Goal: Task Accomplishment & Management: Manage account settings

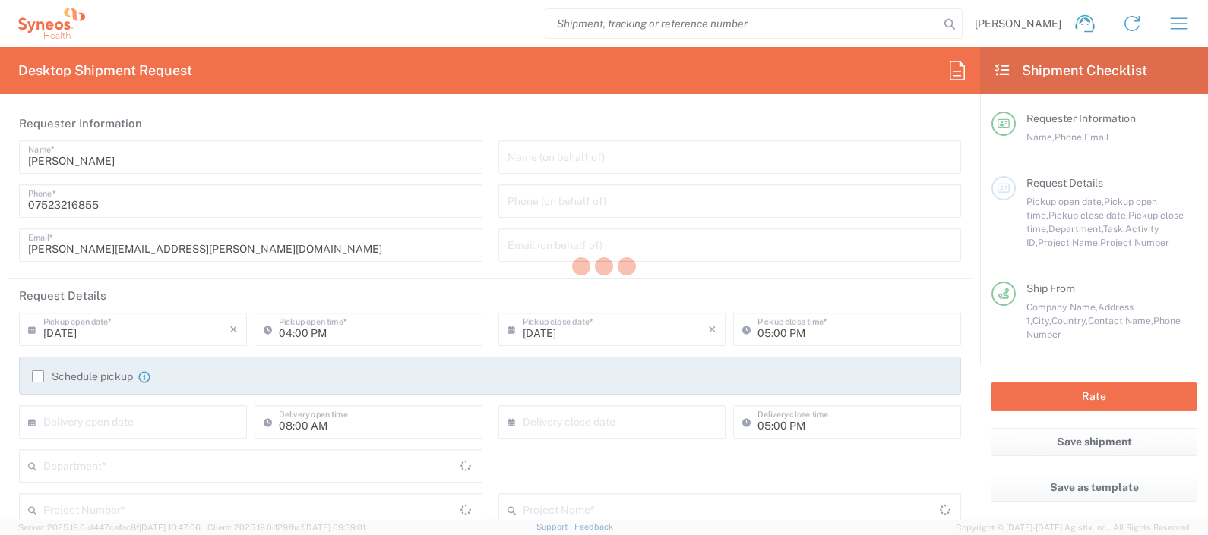
type input "Department"
type input "[GEOGRAPHIC_DATA]"
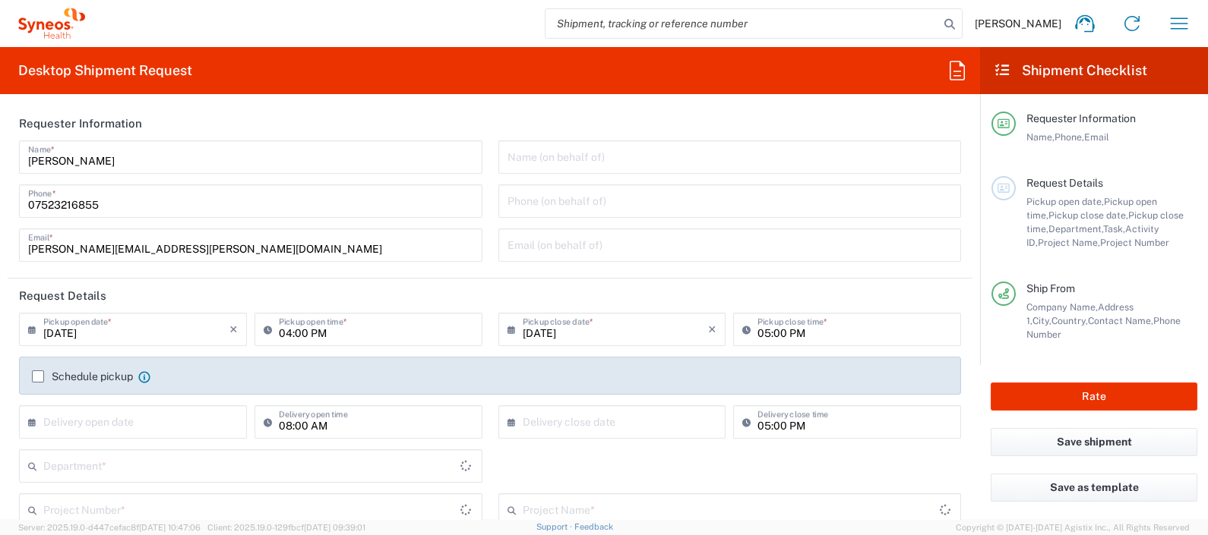
type input "[GEOGRAPHIC_DATA]"
type input "Syneos Health UK Limited"
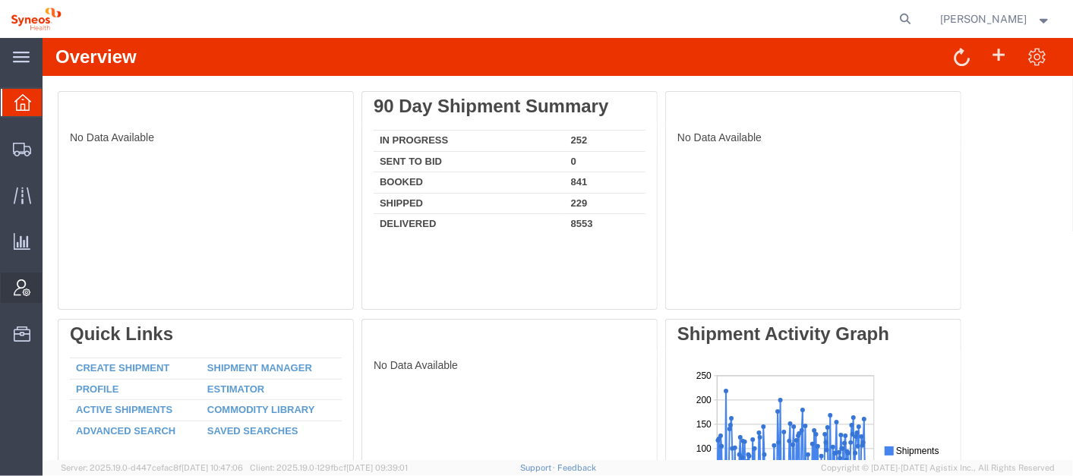
click at [52, 289] on span "Account Admin" at bounding box center [47, 288] width 11 height 30
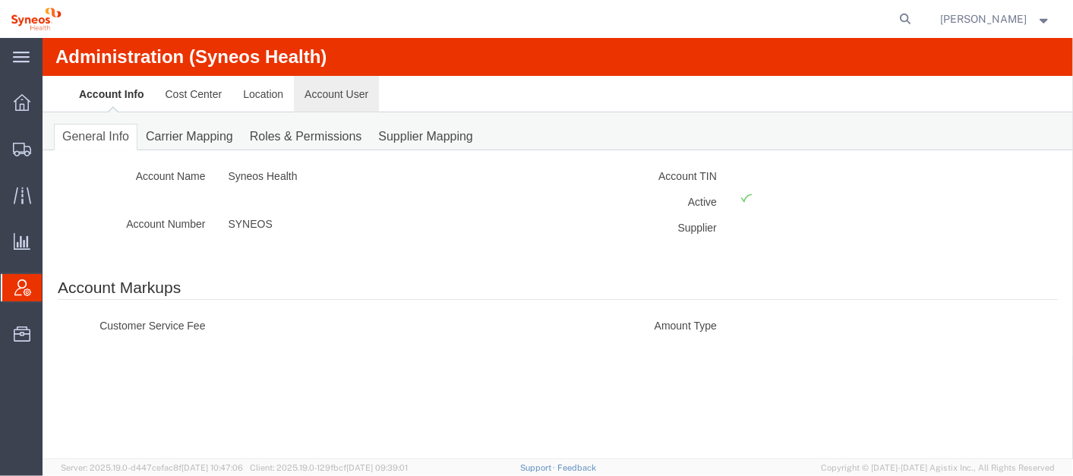
click at [336, 90] on link "Account User" at bounding box center [335, 93] width 85 height 36
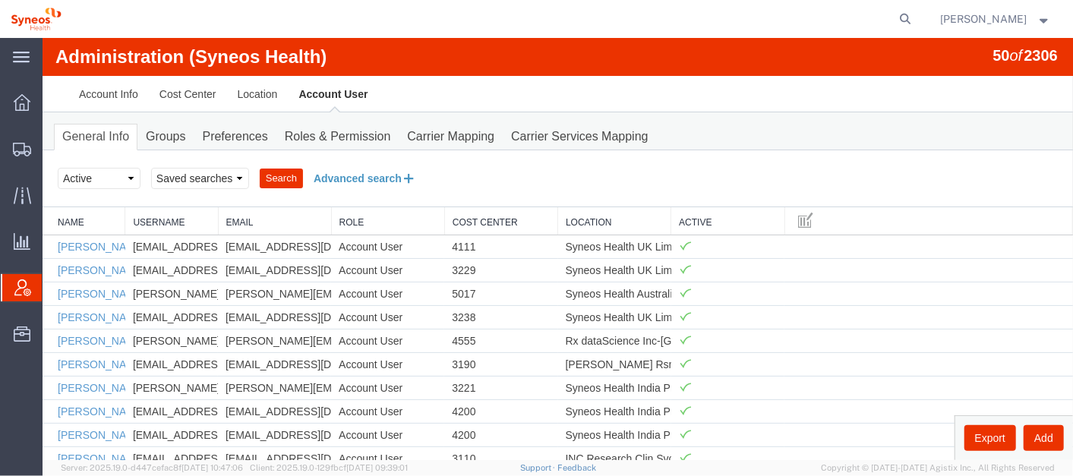
click at [377, 178] on button "Advanced search" at bounding box center [364, 178] width 124 height 26
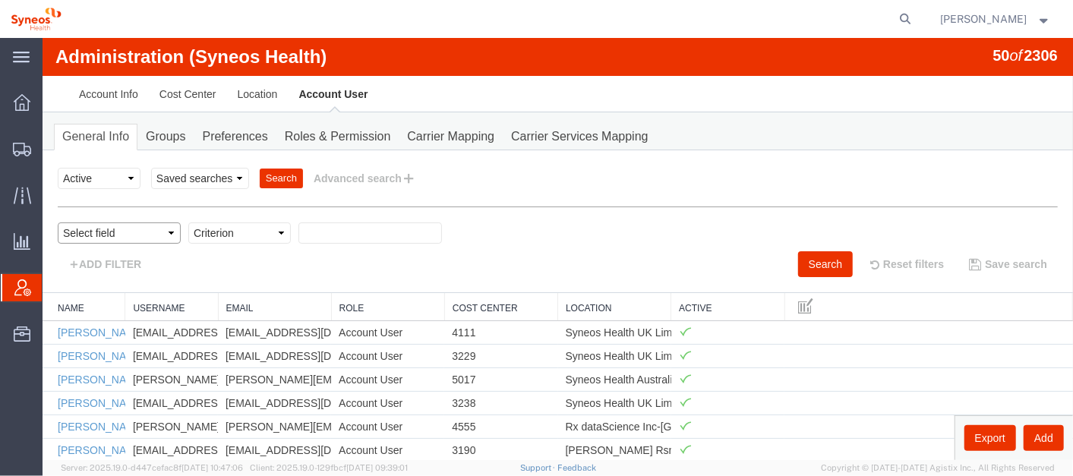
click at [166, 227] on select "Select field Cost Center Email Location Name Role Username" at bounding box center [118, 232] width 123 height 21
select select "personName"
click at [57, 222] on select "Select field Cost Center Email Location Name Role Username" at bounding box center [118, 232] width 123 height 21
click at [258, 227] on select "Criterion contains does not contain is is blank is not blank starts with" at bounding box center [239, 232] width 103 height 21
select select "contains"
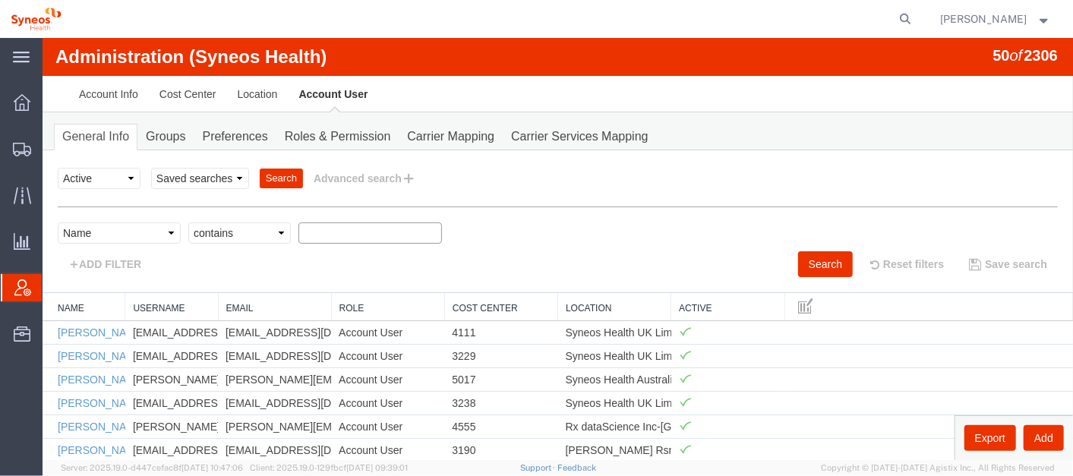
click at [188, 222] on select "Criterion contains does not contain is is blank is not blank starts with" at bounding box center [239, 232] width 103 height 21
type input "gemm"
click at [813, 267] on button "Search" at bounding box center [824, 264] width 55 height 26
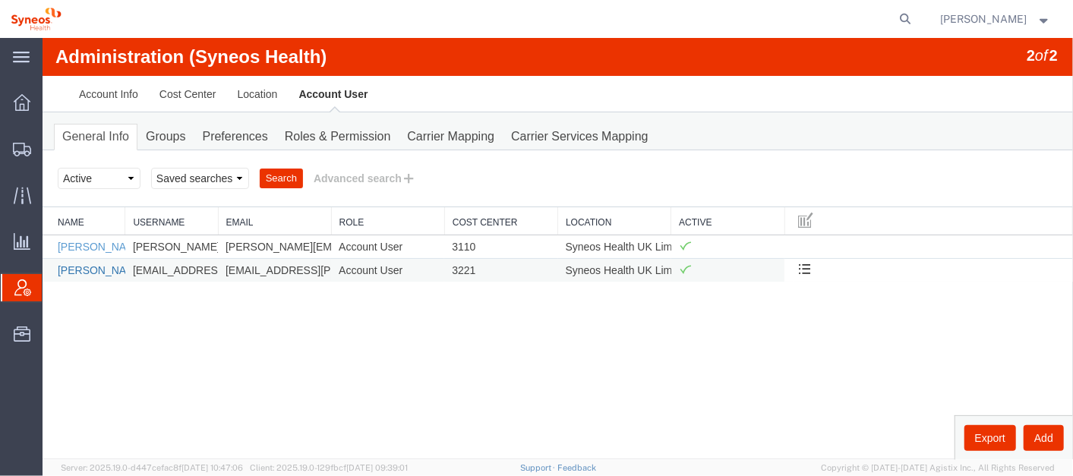
click at [79, 268] on link "Gemma Ogden" at bounding box center [100, 270] width 87 height 12
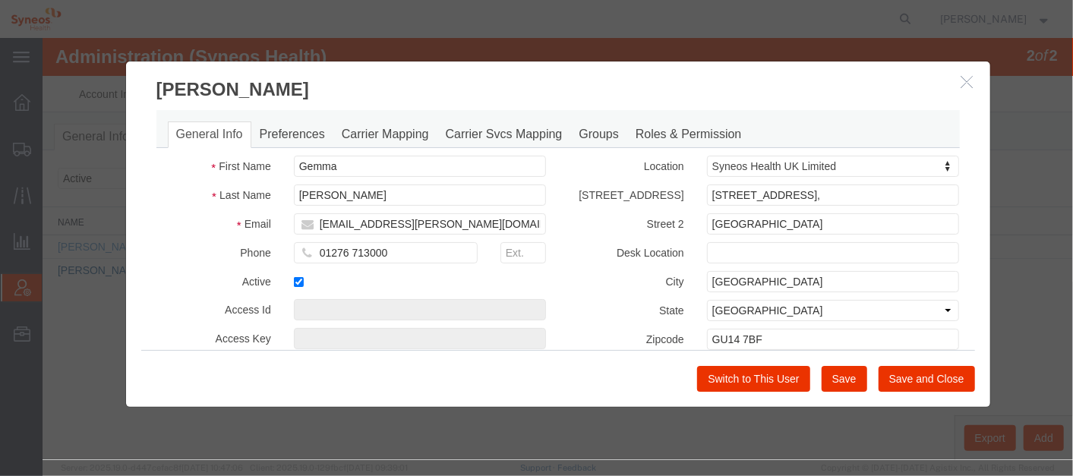
select select "DEPARTMENT"
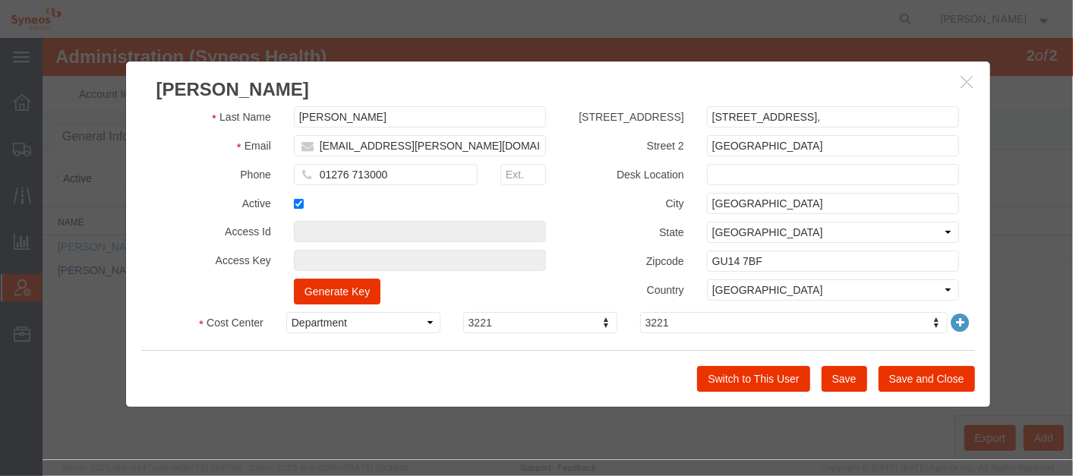
scroll to position [94, 0]
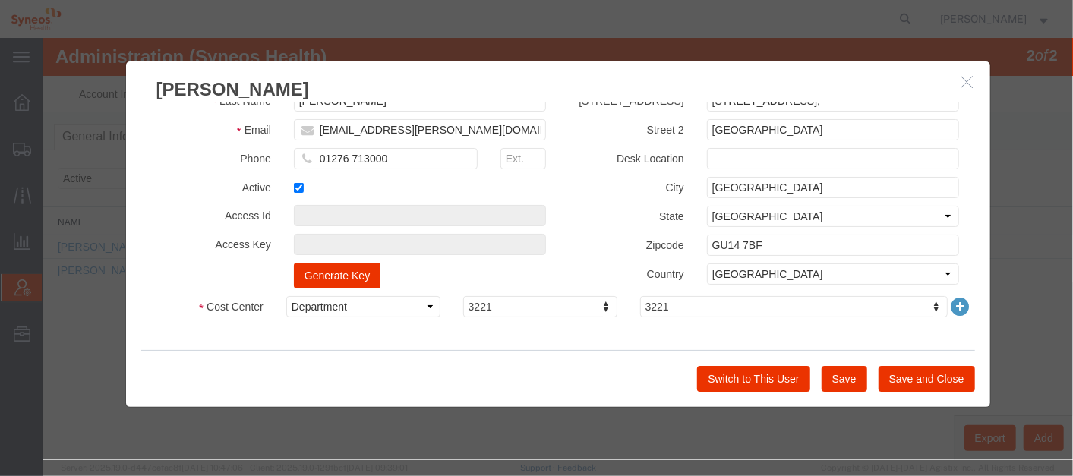
click at [965, 74] on icon "button" at bounding box center [967, 80] width 12 height 13
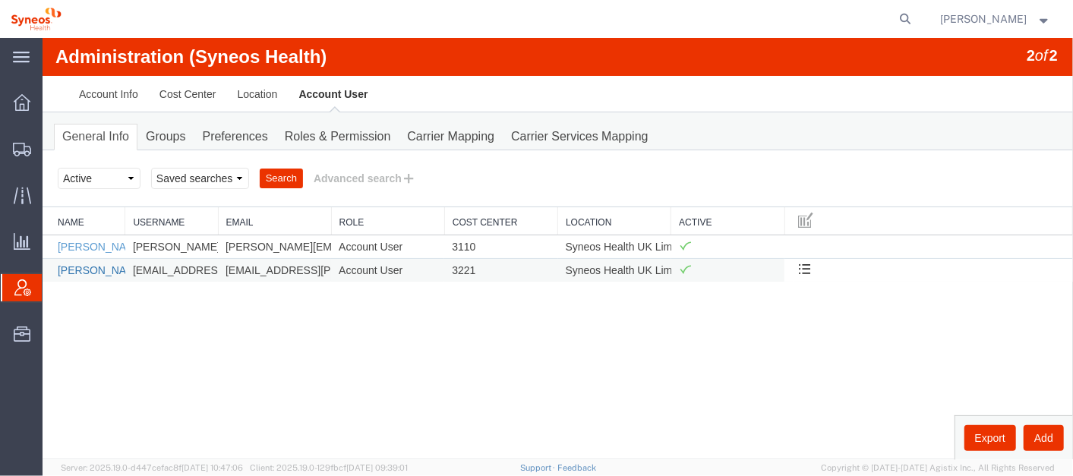
click at [77, 268] on link "Gemma Ogden" at bounding box center [100, 270] width 87 height 12
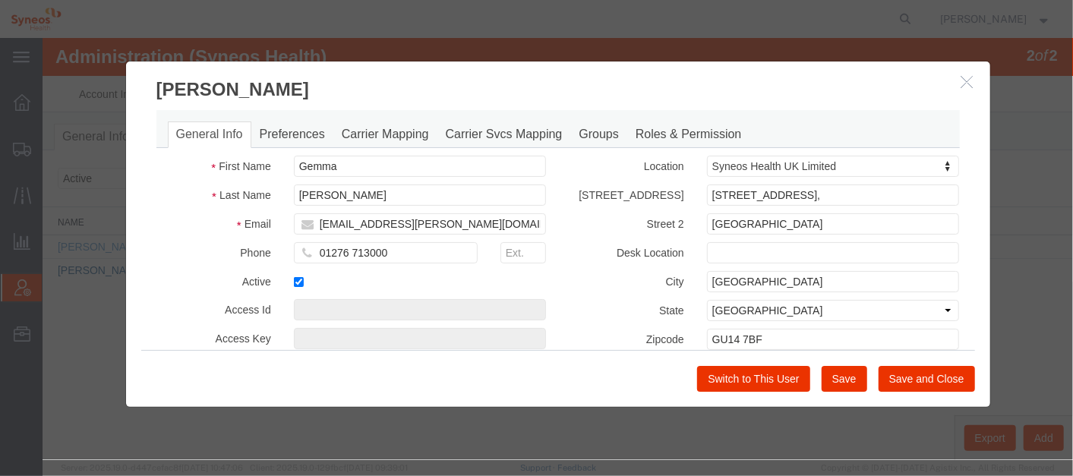
select select "DEPARTMENT"
click at [673, 137] on link "Roles & Permission" at bounding box center [688, 134] width 123 height 27
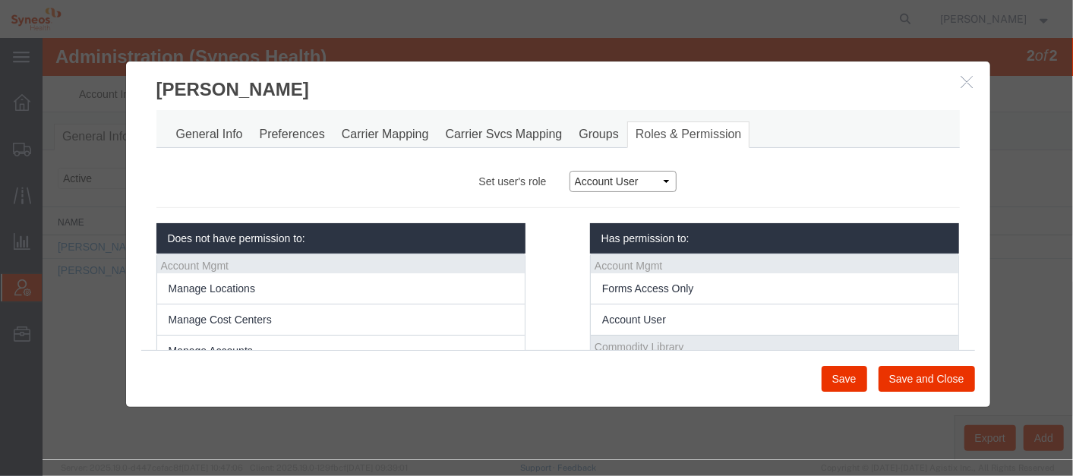
click at [658, 179] on select "Account Manager Account User Location Manager" at bounding box center [622, 180] width 107 height 21
select select "4"
click at [569, 170] on select "Account Manager Account User Location Manager" at bounding box center [622, 180] width 107 height 21
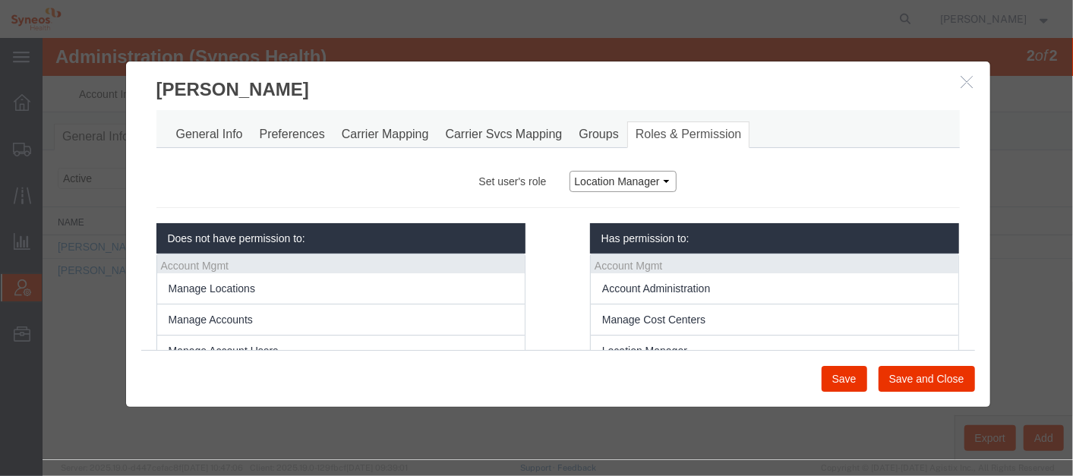
scroll to position [38, 0]
click at [933, 375] on button "Save and Close" at bounding box center [926, 378] width 96 height 26
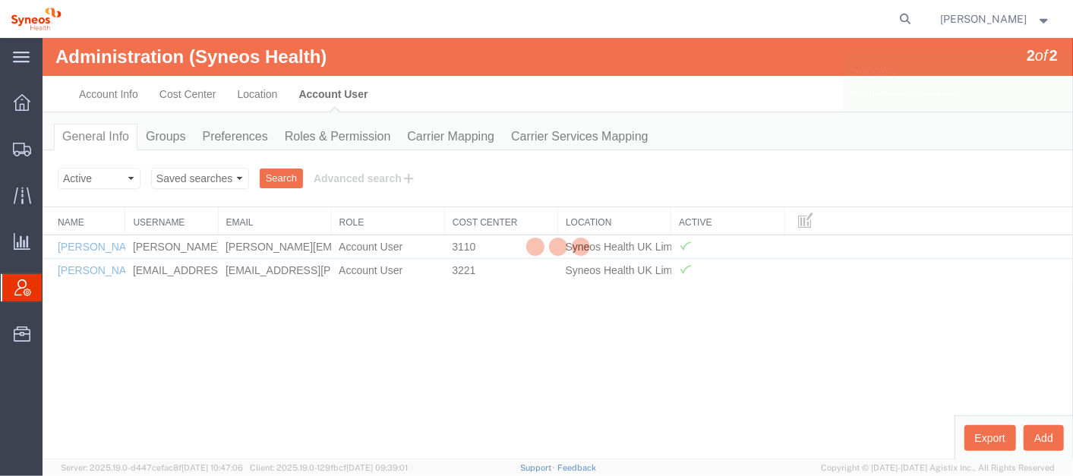
scroll to position [0, 0]
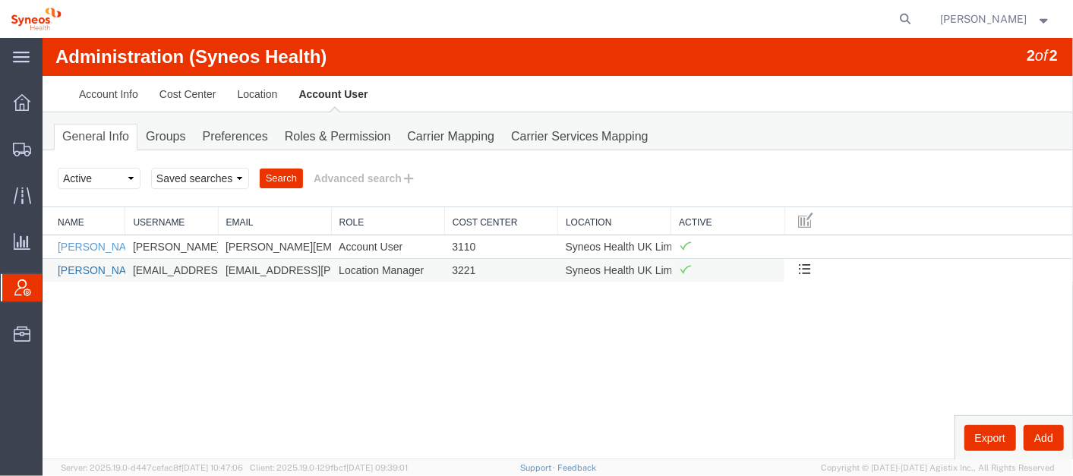
click at [77, 264] on link "Gemma Ogden" at bounding box center [100, 270] width 87 height 12
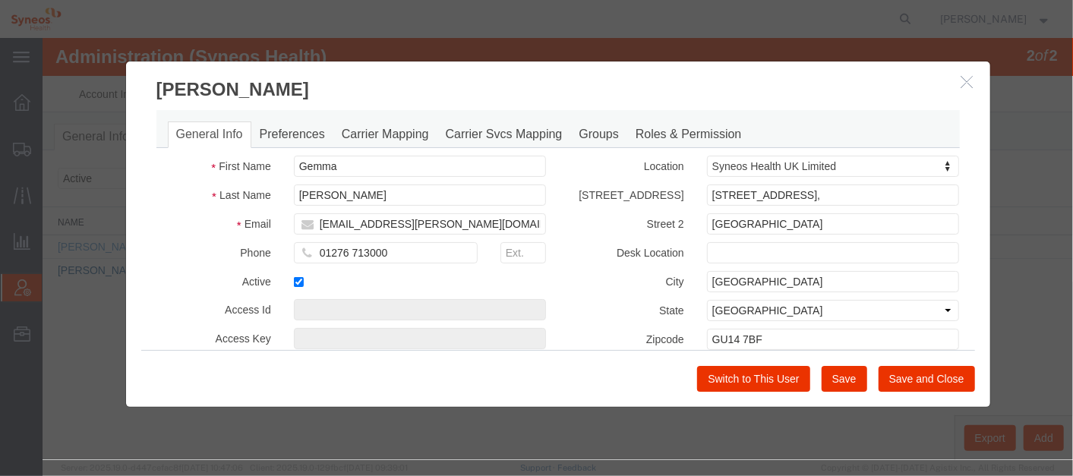
select select "DEPARTMENT"
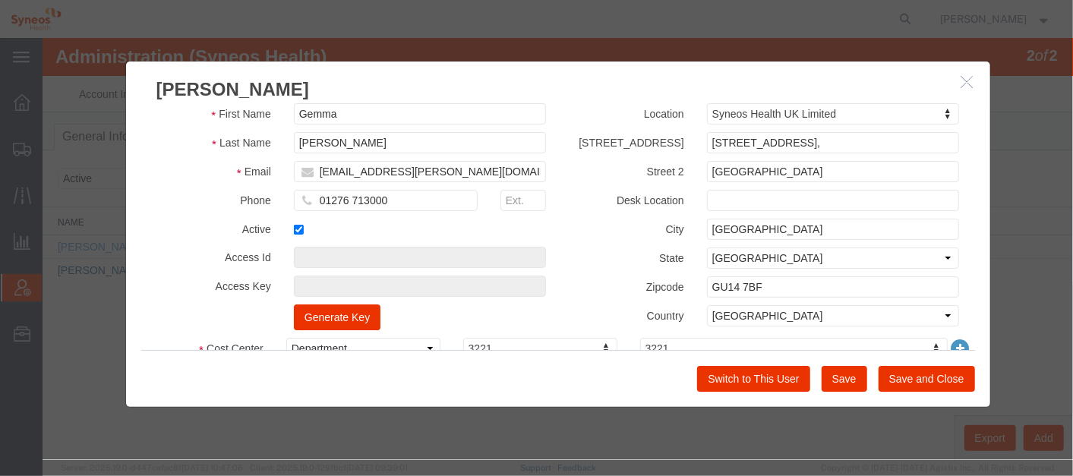
scroll to position [94, 0]
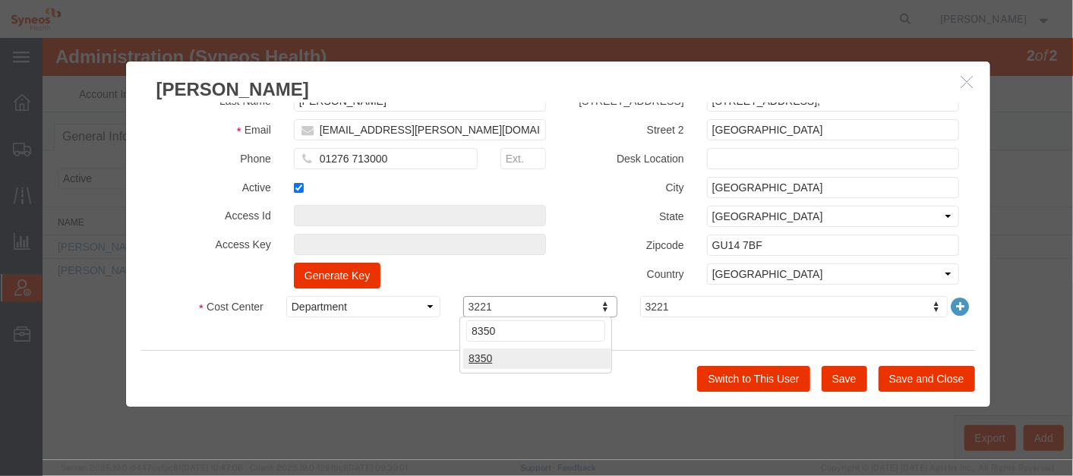
type input "8350"
click at [941, 377] on button "Save and Close" at bounding box center [926, 378] width 96 height 26
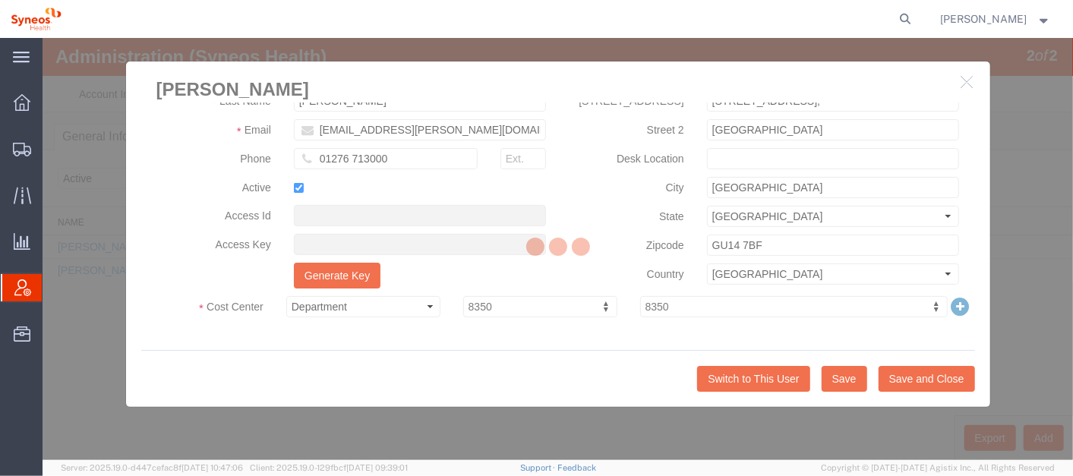
scroll to position [84, 0]
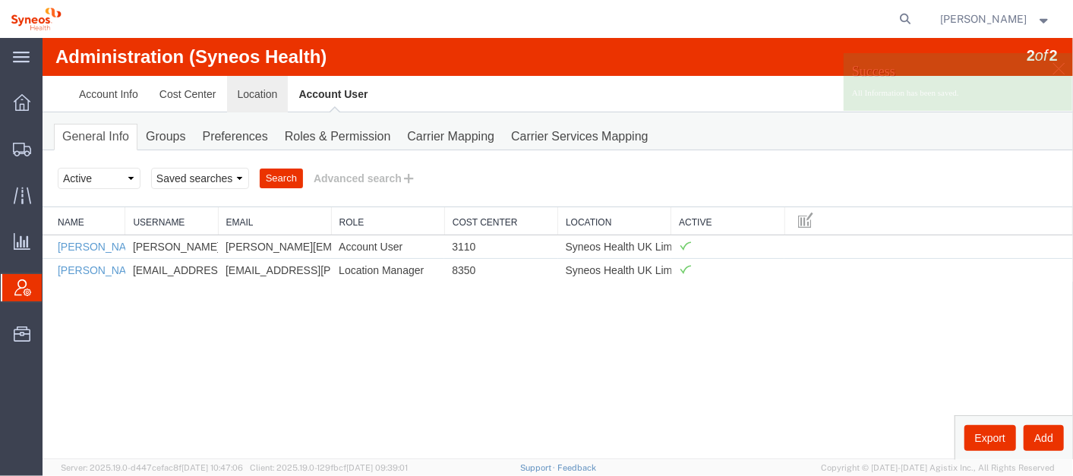
click at [251, 90] on link "Location" at bounding box center [257, 93] width 62 height 36
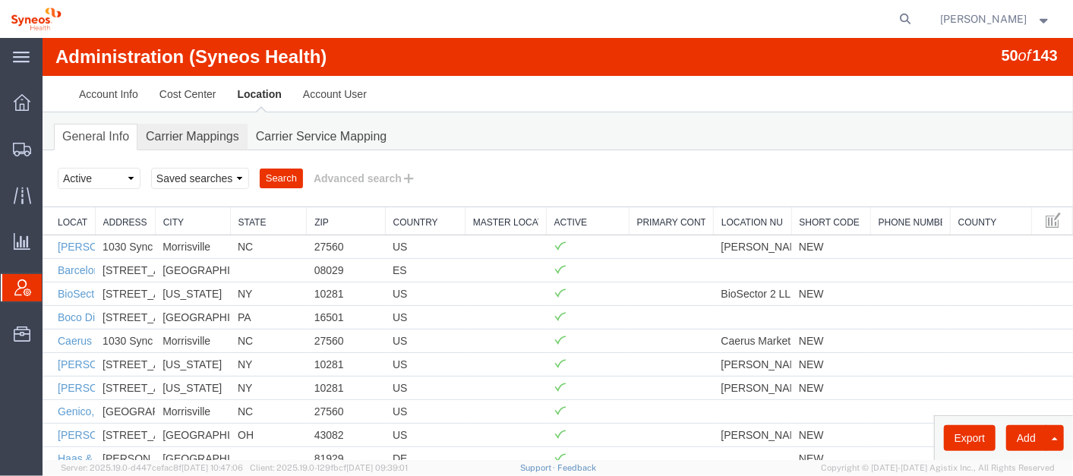
click at [213, 136] on link "Carrier Mappings" at bounding box center [192, 136] width 110 height 27
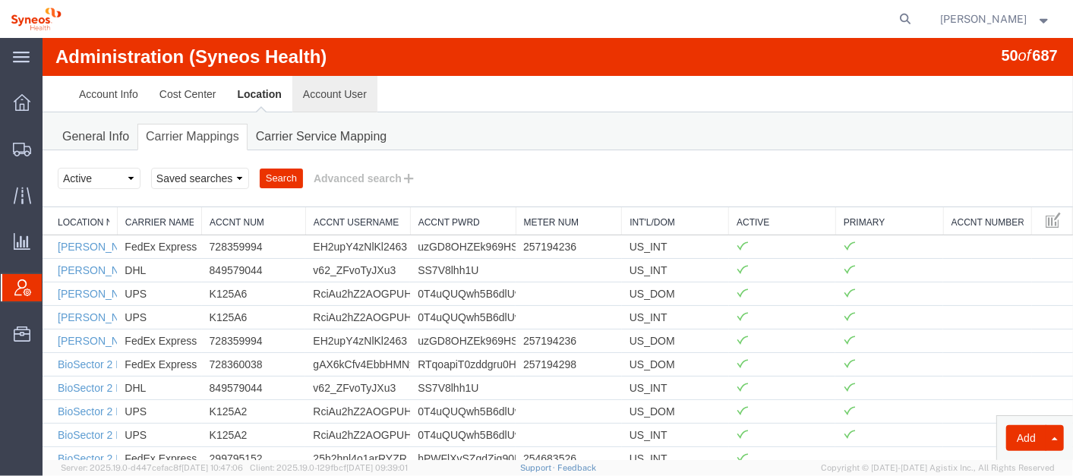
click at [359, 92] on link "Account User" at bounding box center [334, 93] width 85 height 36
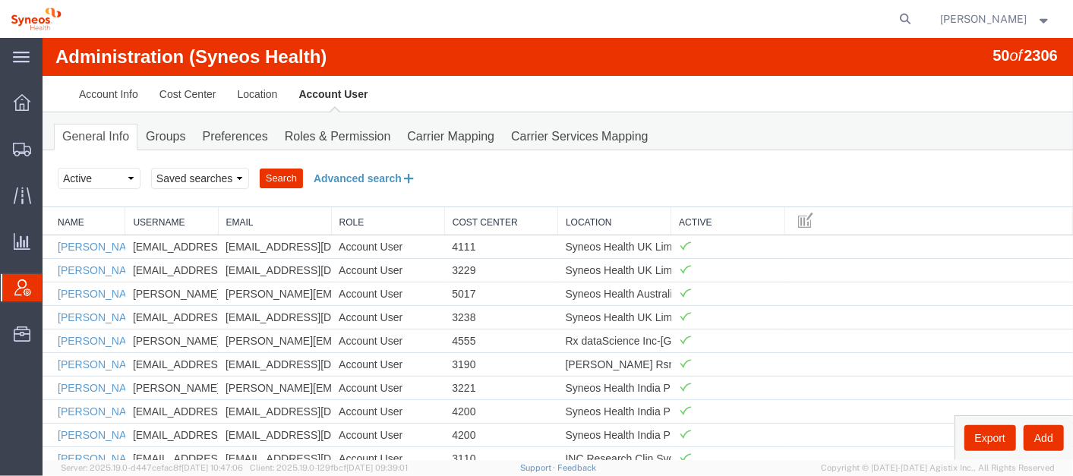
click at [358, 180] on button "Advanced search" at bounding box center [364, 178] width 124 height 26
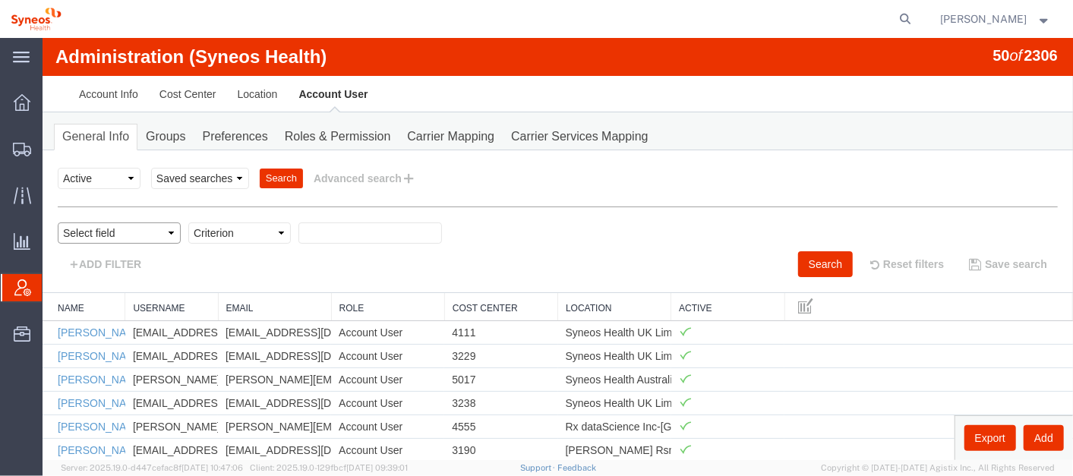
click at [171, 229] on select "Select field Cost Center Email Location Name Role Username" at bounding box center [118, 232] width 123 height 21
select select "personName"
click at [57, 222] on select "Select field Cost Center Email Location Name Role Username" at bounding box center [118, 232] width 123 height 21
click at [277, 229] on select "Criterion contains does not contain is is blank is not blank starts with" at bounding box center [239, 232] width 103 height 21
select select "contains"
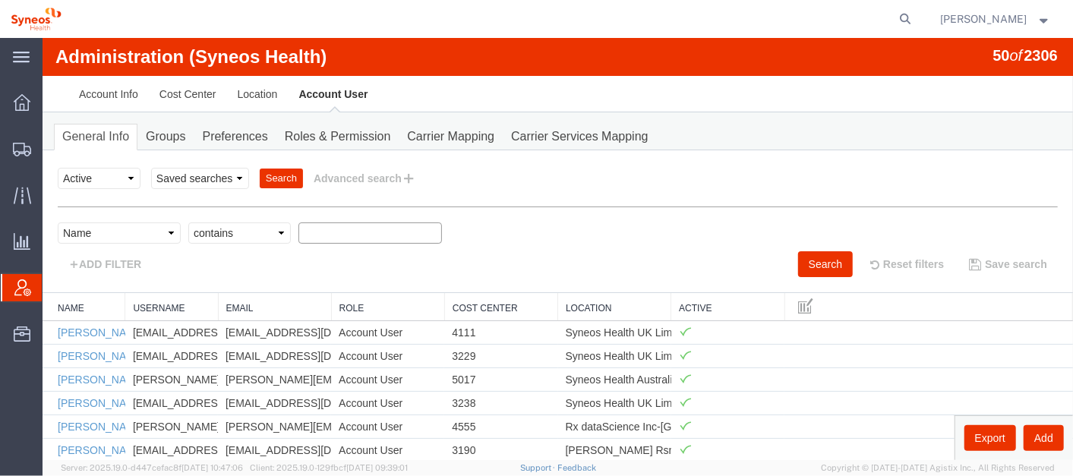
click at [188, 222] on select "Criterion contains does not contain is is blank is not blank starts with" at bounding box center [239, 232] width 103 height 21
type input "gemma"
click at [816, 262] on button "Search" at bounding box center [824, 264] width 55 height 26
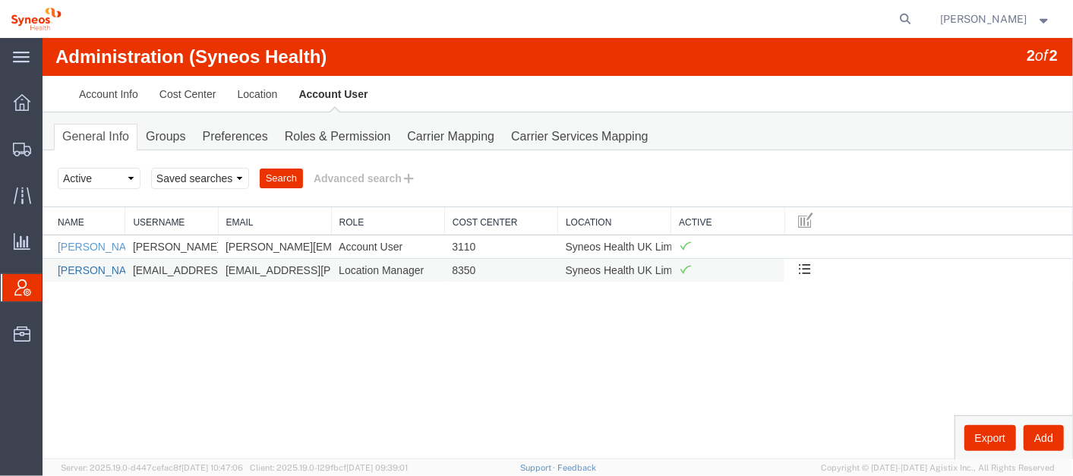
click at [85, 264] on link "Gemma Ogden" at bounding box center [100, 270] width 87 height 12
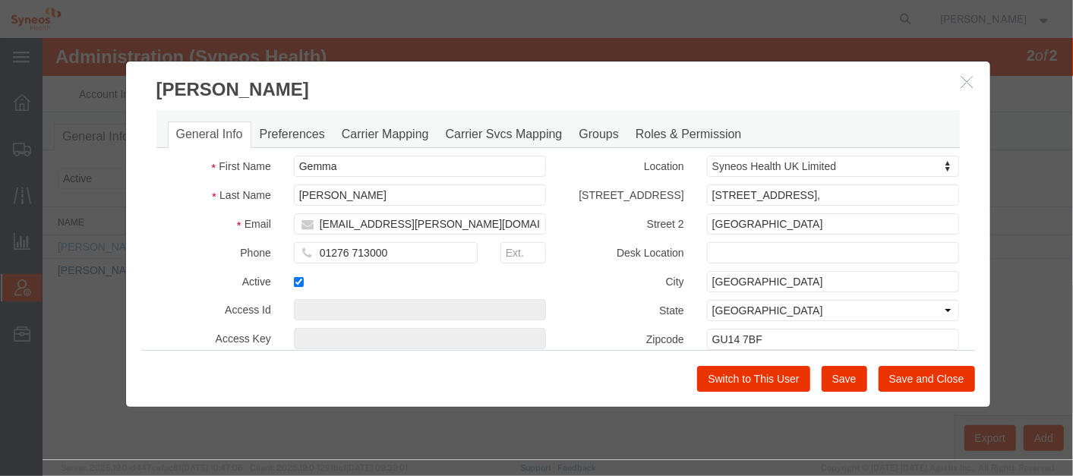
select select "DEPARTMENT"
click at [367, 133] on link "Carrier Mapping" at bounding box center [385, 134] width 104 height 27
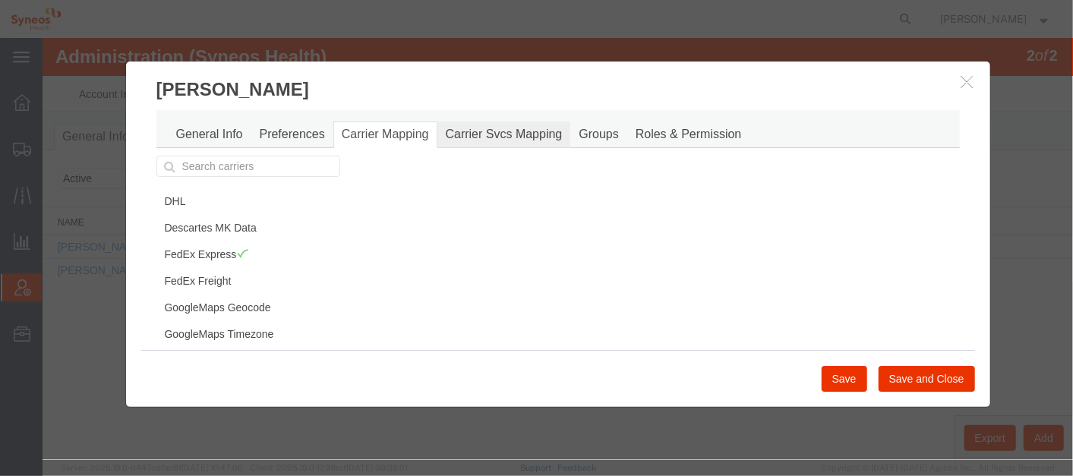
click at [512, 137] on link "Carrier Svcs Mapping" at bounding box center [504, 134] width 134 height 27
click at [598, 132] on link "Groups" at bounding box center [598, 134] width 56 height 27
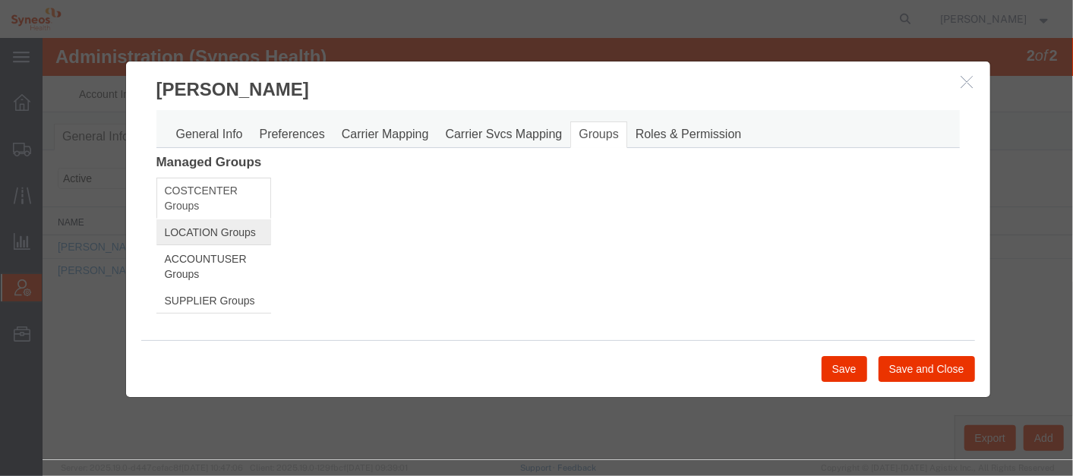
click at [194, 223] on link "LOCATION Groups" at bounding box center [213, 232] width 115 height 26
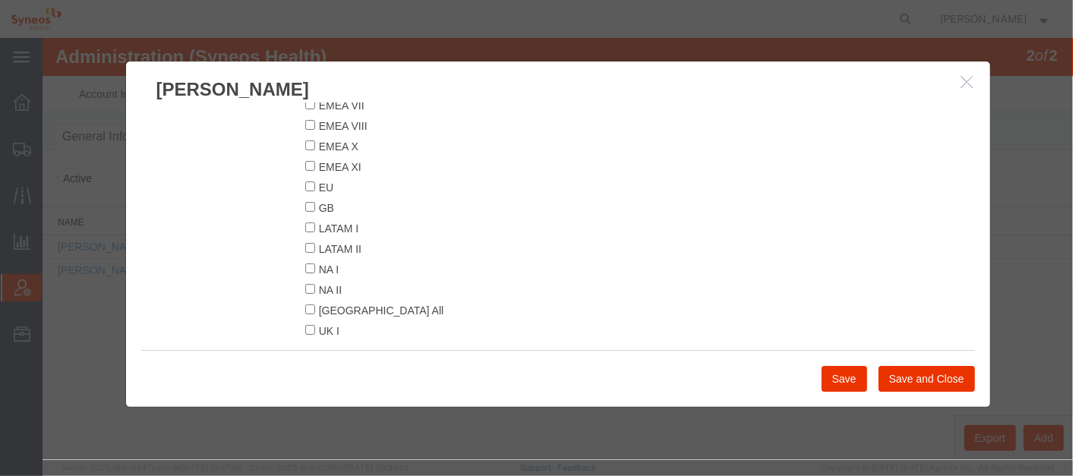
scroll to position [384, 0]
click at [302, 169] on div "APAC All APAC I APAC II APAC III APAC IV APAC V EMEA I EMEA II EMEA III EMEA IV…" at bounding box center [515, 68] width 444 height 524
click at [308, 170] on input "EU" at bounding box center [310, 171] width 10 height 10
checkbox input "true"
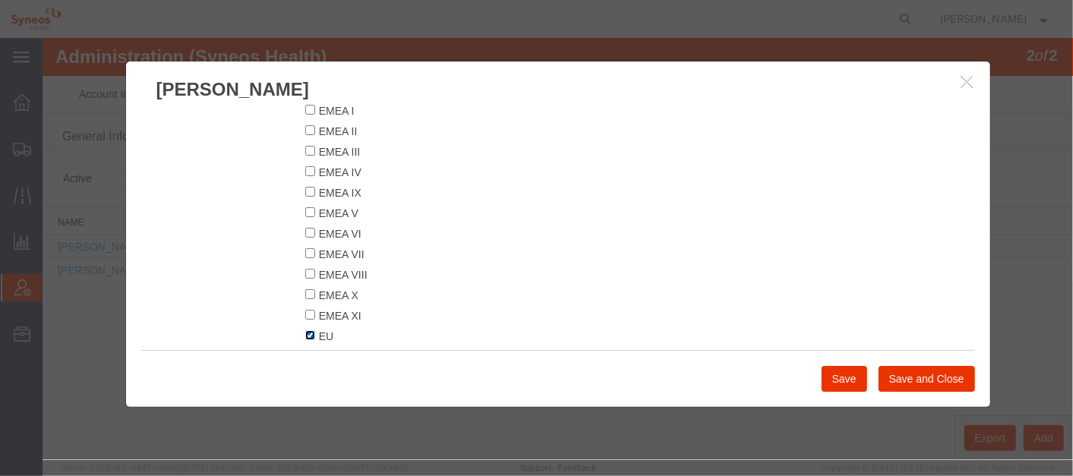
scroll to position [214, 0]
click at [919, 375] on button "Save and Close" at bounding box center [926, 378] width 96 height 26
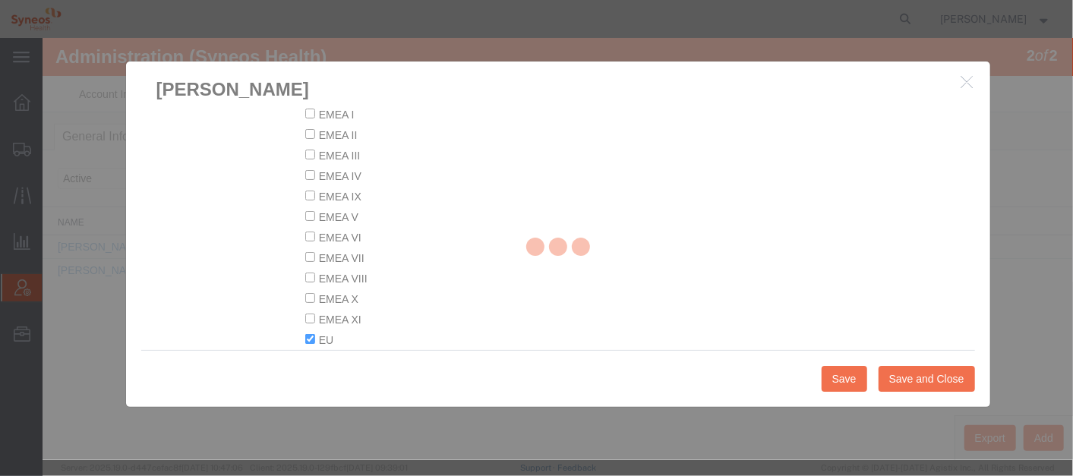
scroll to position [0, 0]
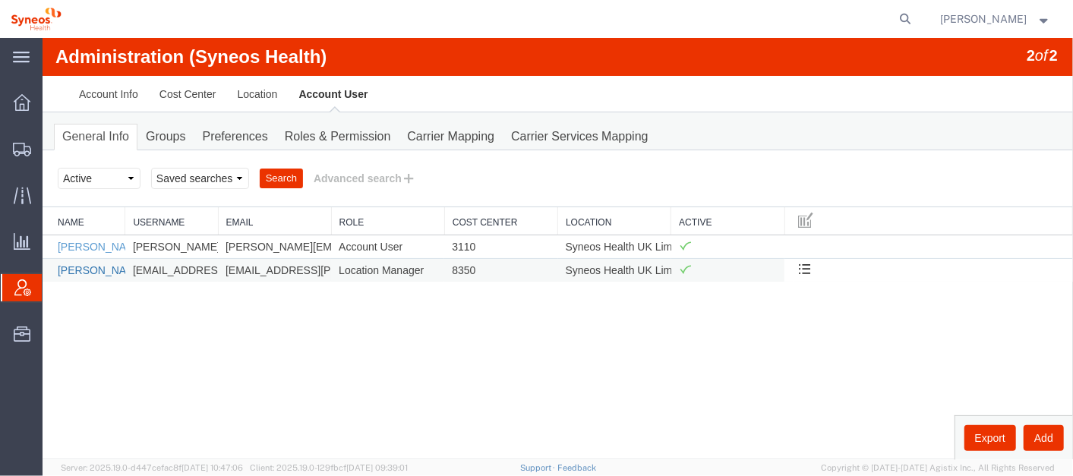
click at [81, 267] on link "Gemma Ogden" at bounding box center [100, 270] width 87 height 12
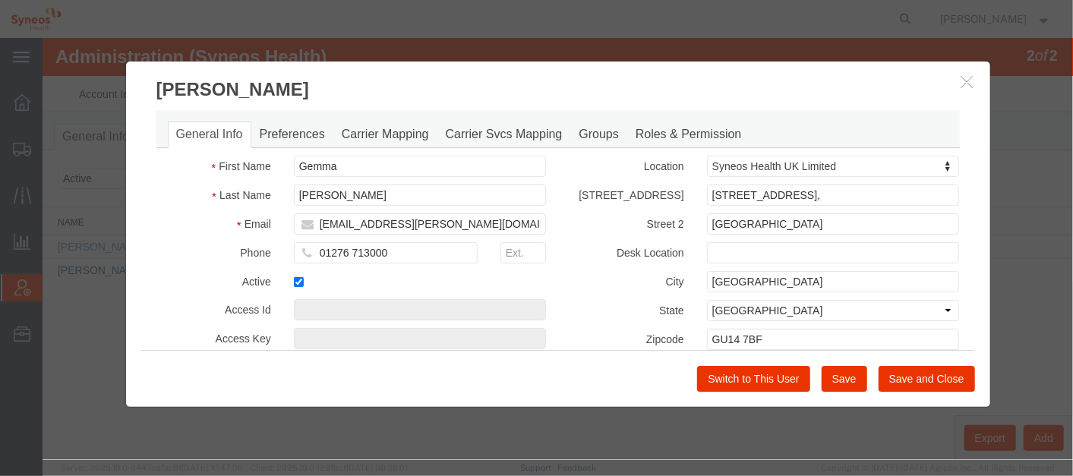
select select "DEPARTMENT"
click at [461, 131] on link "Carrier Svcs Mapping" at bounding box center [504, 134] width 134 height 27
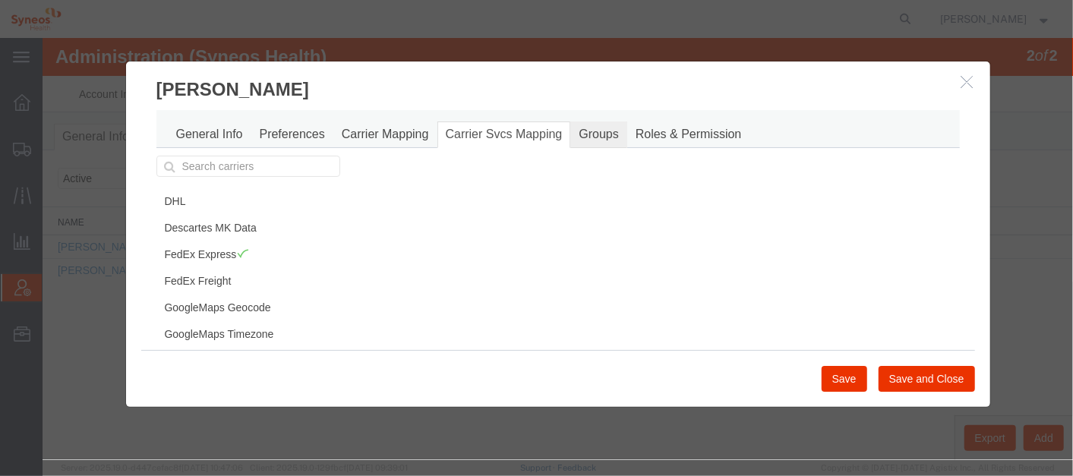
click at [601, 128] on link "Groups" at bounding box center [598, 134] width 56 height 27
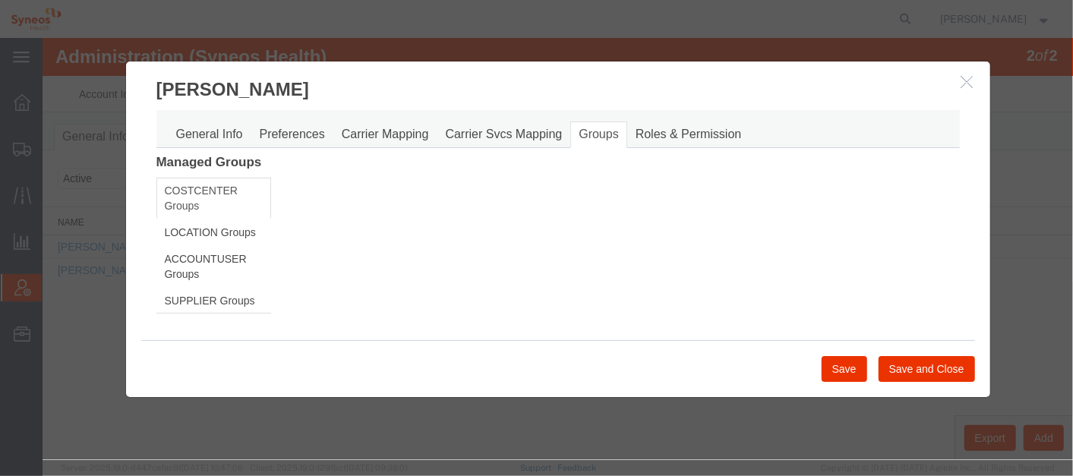
click at [968, 75] on icon "button" at bounding box center [967, 80] width 12 height 13
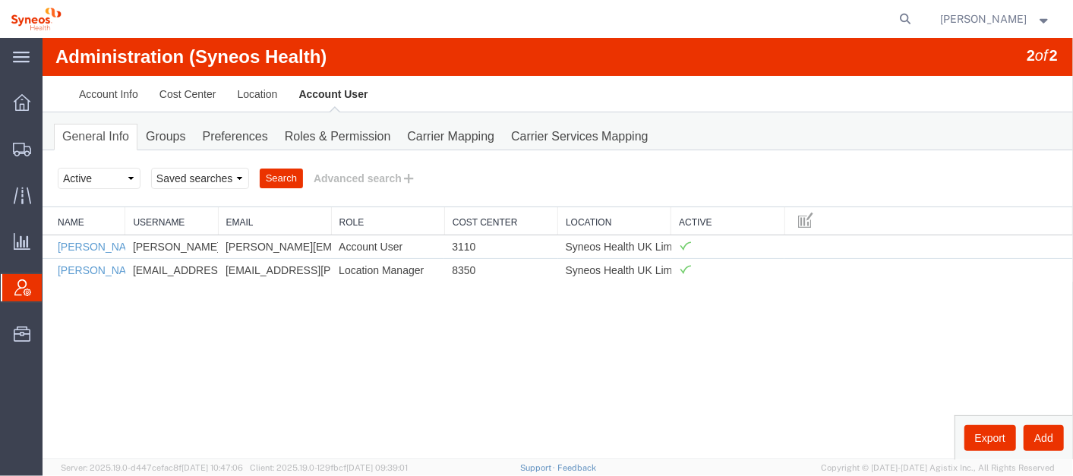
click at [425, 93] on ul "Account Info Cost Center Location Account User" at bounding box center [557, 93] width 979 height 36
click at [489, 349] on div "Administration (Syneos Health) 2 of 2 Account Info Cost Center Location Account…" at bounding box center [557, 248] width 1031 height 422
click at [526, 384] on div "Administration (Syneos Health) 2 of 2 Account Info Cost Center Location Account…" at bounding box center [557, 248] width 1031 height 422
click at [545, 166] on div "Select status Active All Inactive Saved searches Search Advanced search" at bounding box center [557, 178] width 1000 height 26
click at [298, 353] on div "Administration (Syneos Health) 2 of 2 Account Info Cost Center Location Account…" at bounding box center [557, 248] width 1031 height 422
